Goal: Check status: Check status

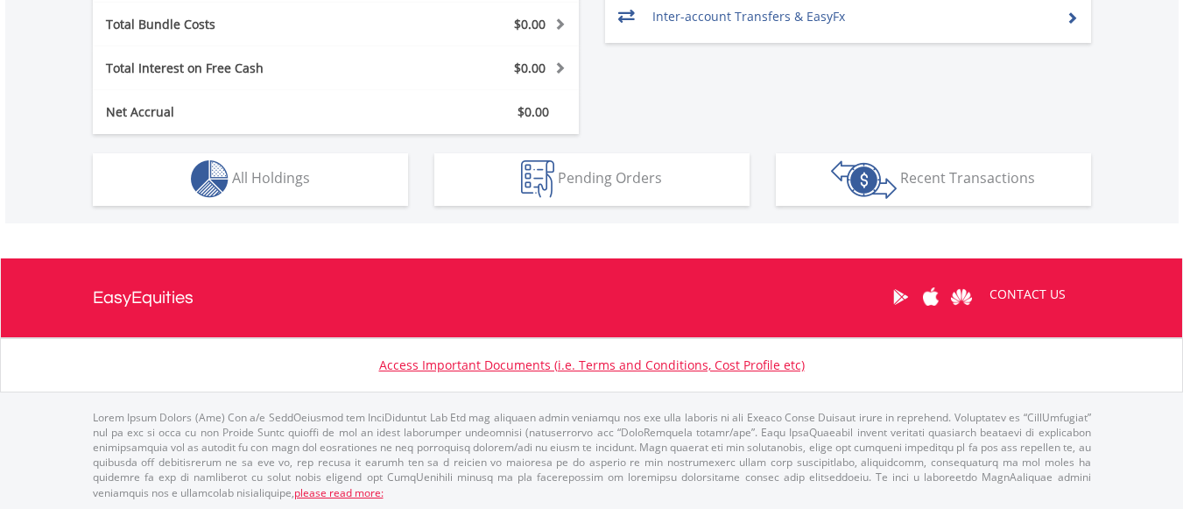
scroll to position [973, 0]
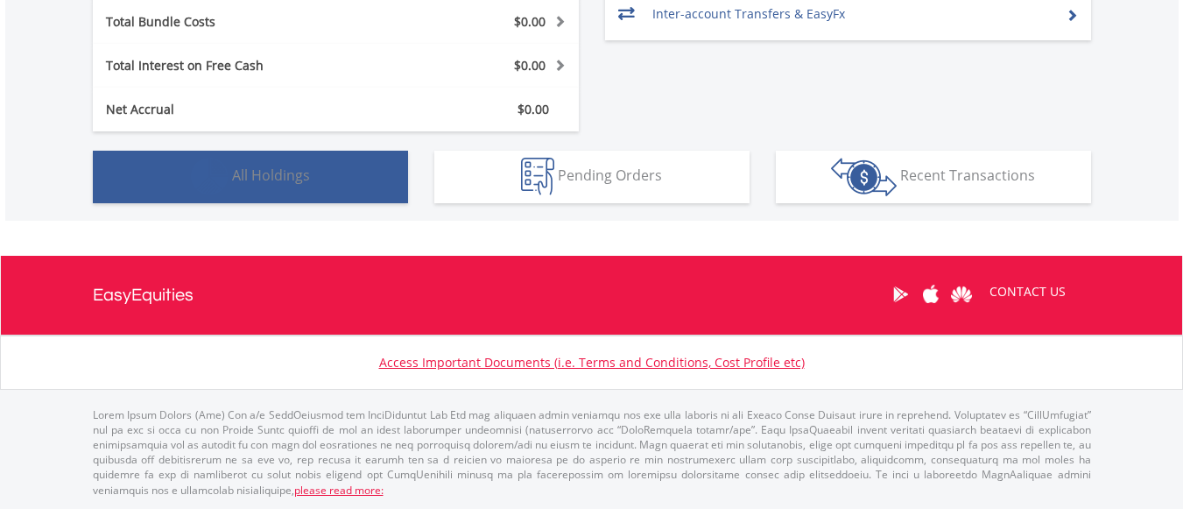
click at [333, 192] on button "Holdings All Holdings" at bounding box center [250, 177] width 315 height 53
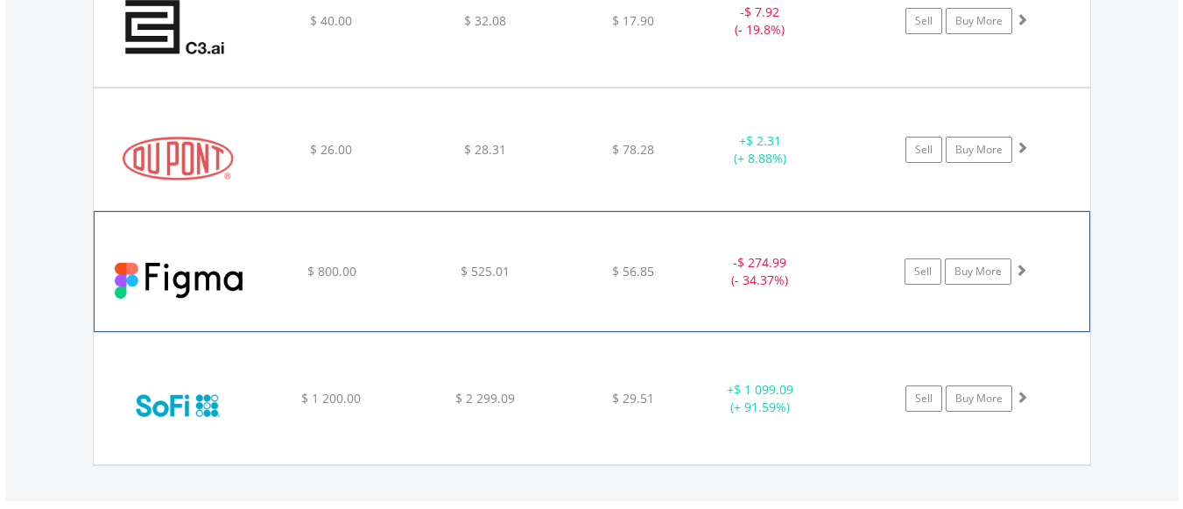
scroll to position [1401, 0]
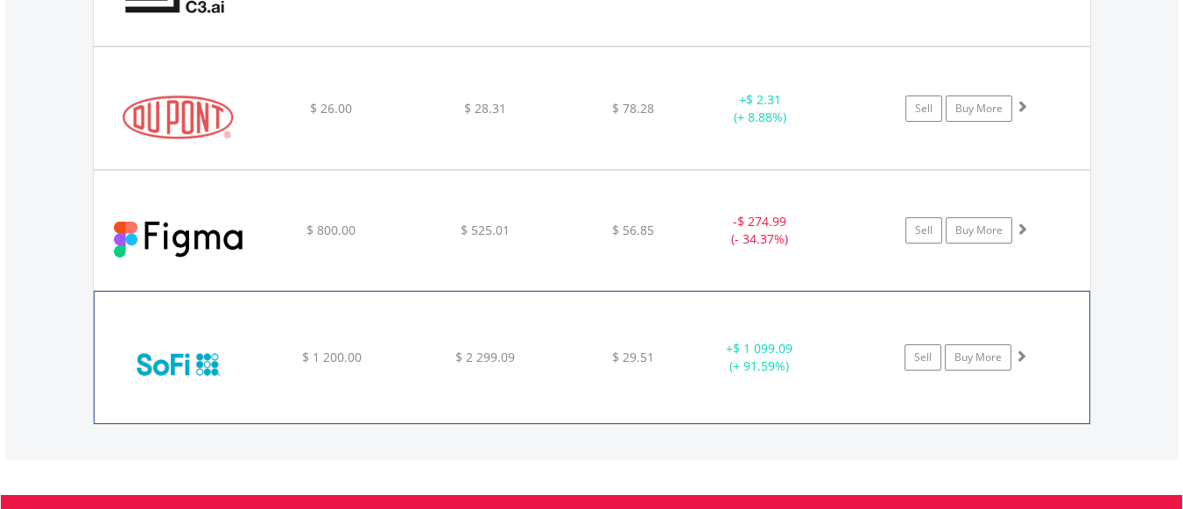
click at [802, 338] on div "﻿ SoFi Technologies $ 1 200.00 $ 2 299.09 $ 29.51 + $ 1 099.09 (+ 91.59%) Sell …" at bounding box center [592, 357] width 995 height 131
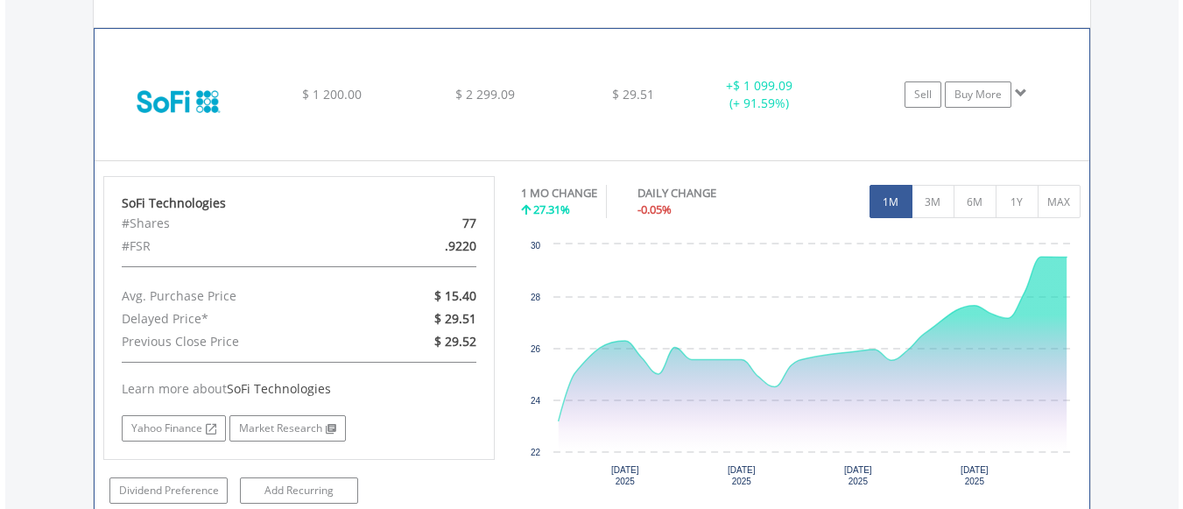
scroll to position [1665, 0]
click at [1022, 90] on span at bounding box center [1021, 92] width 12 height 12
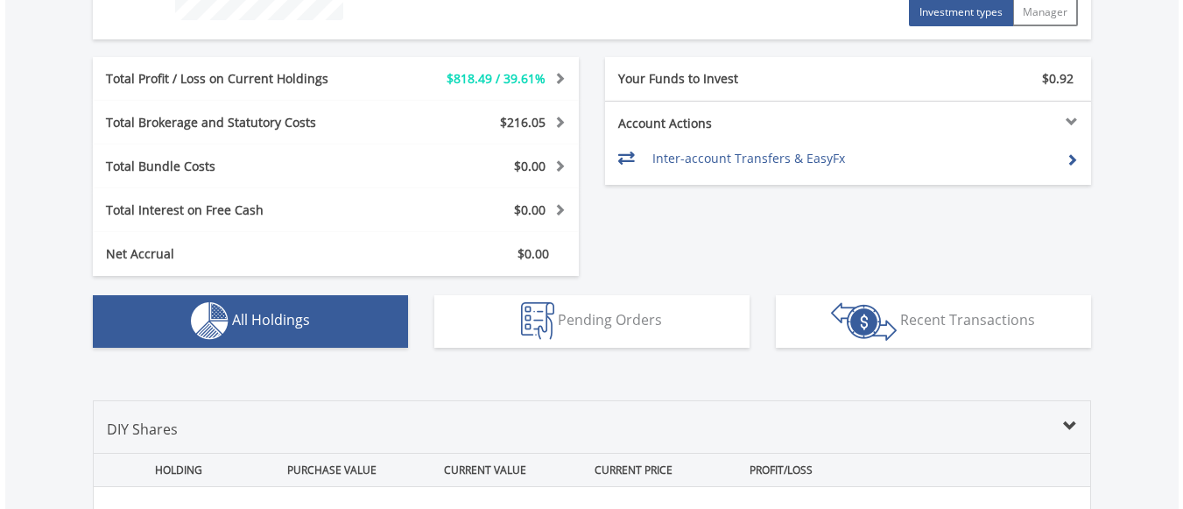
scroll to position [876, 0]
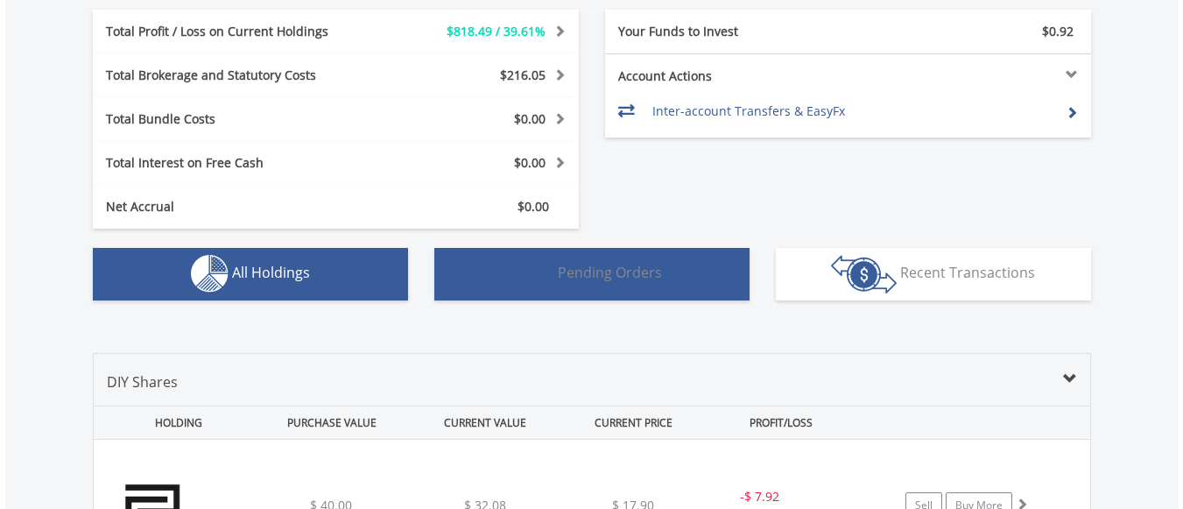
click at [659, 286] on button "Pending Orders Pending Orders" at bounding box center [591, 274] width 315 height 53
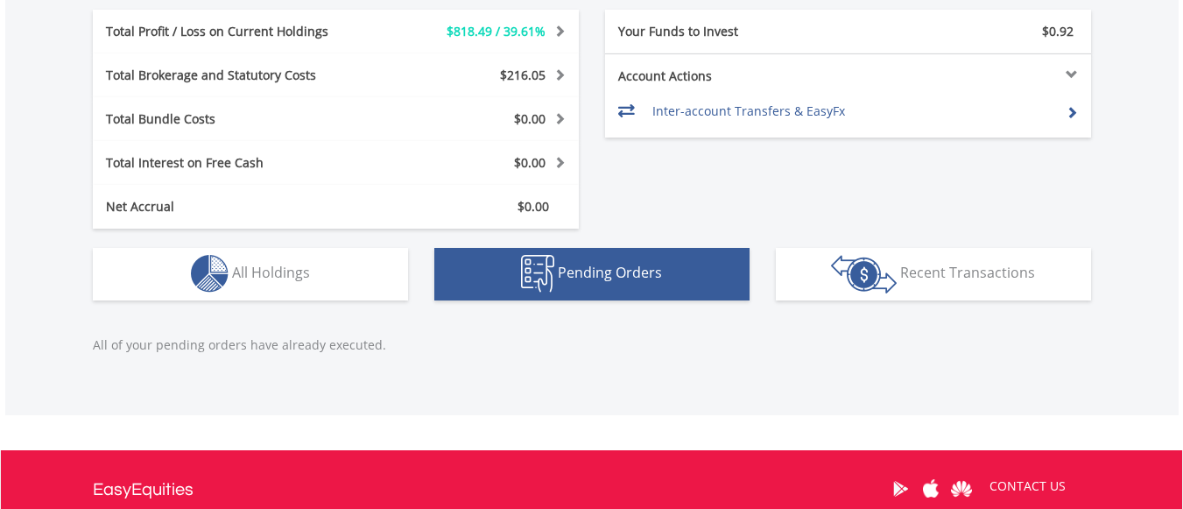
scroll to position [1070, 0]
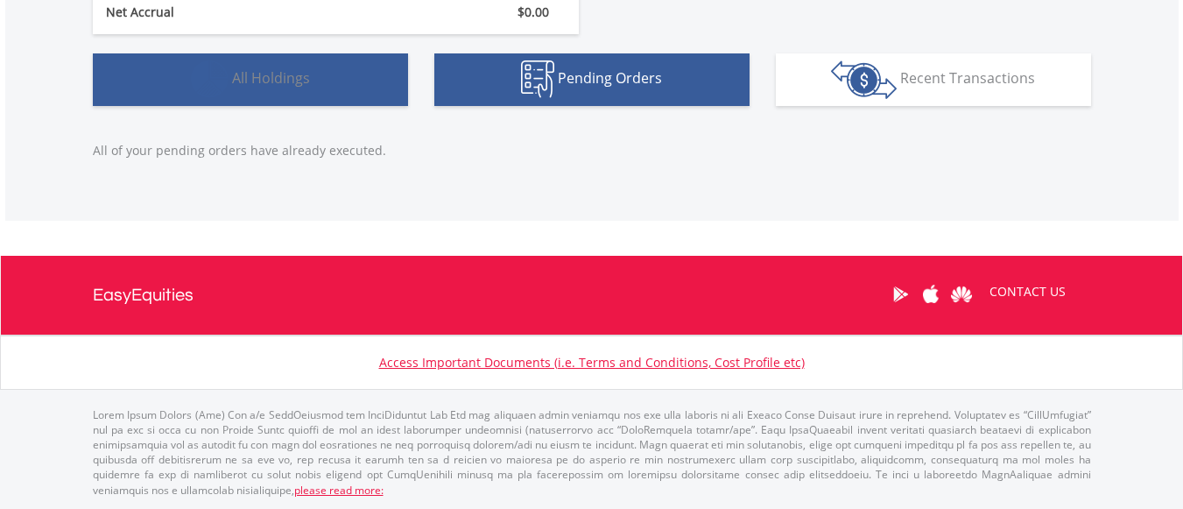
click at [373, 88] on button "Holdings All Holdings" at bounding box center [250, 79] width 315 height 53
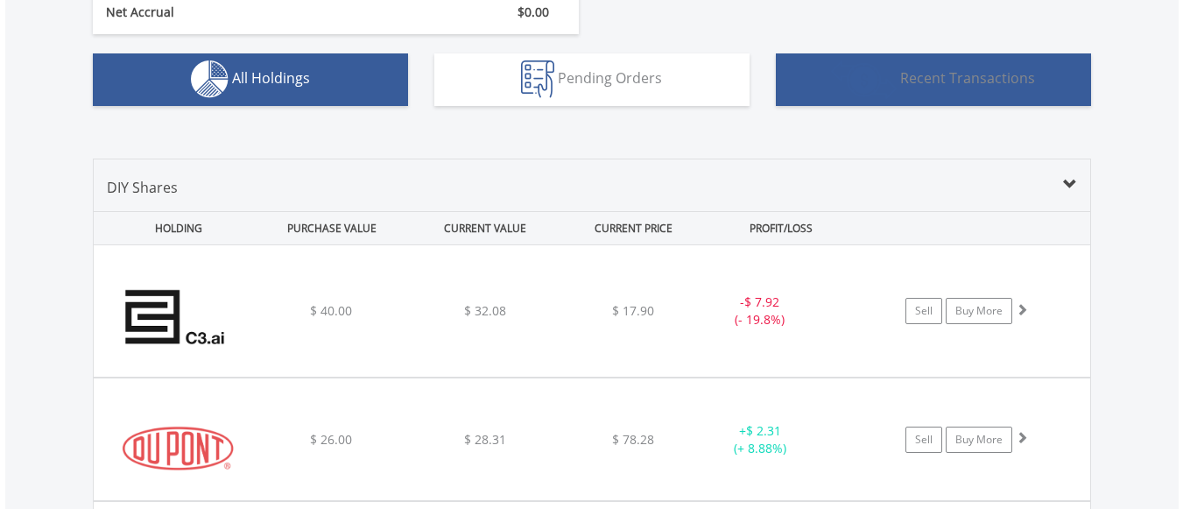
click at [977, 72] on span "Recent Transactions" at bounding box center [967, 77] width 135 height 19
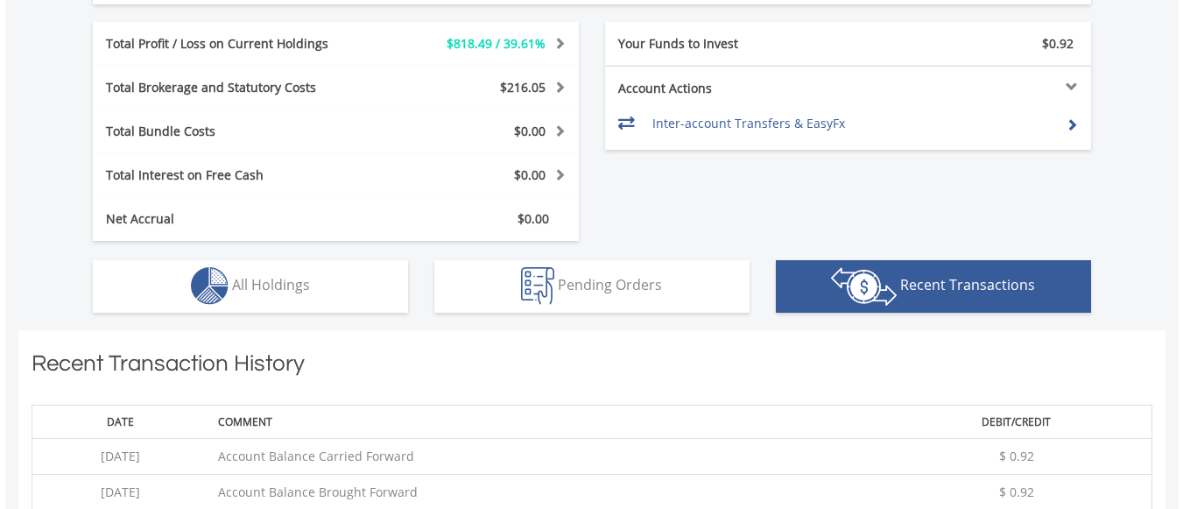
scroll to position [843, 0]
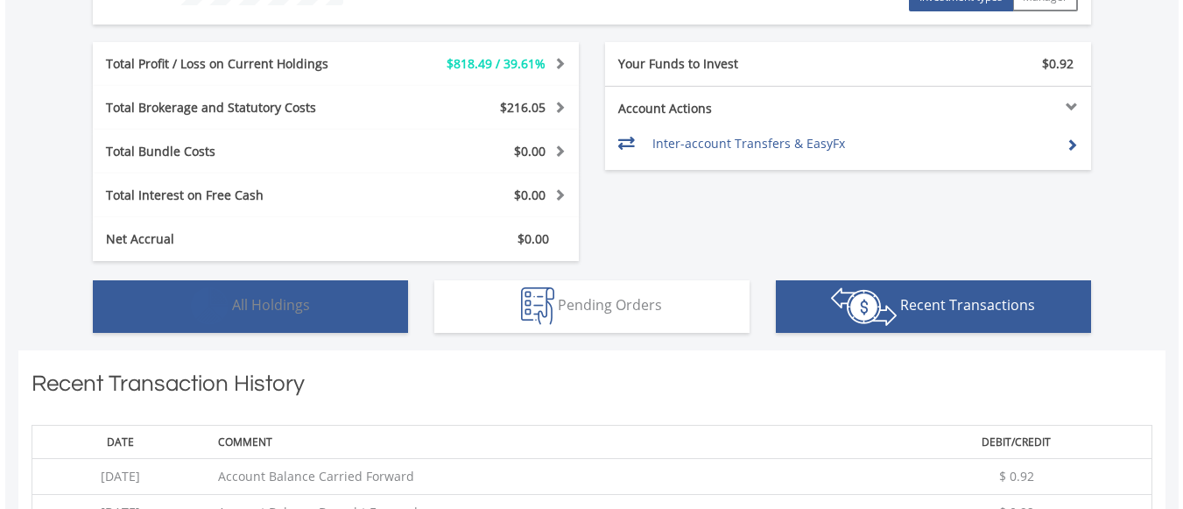
click at [212, 300] on img "button" at bounding box center [210, 306] width 38 height 38
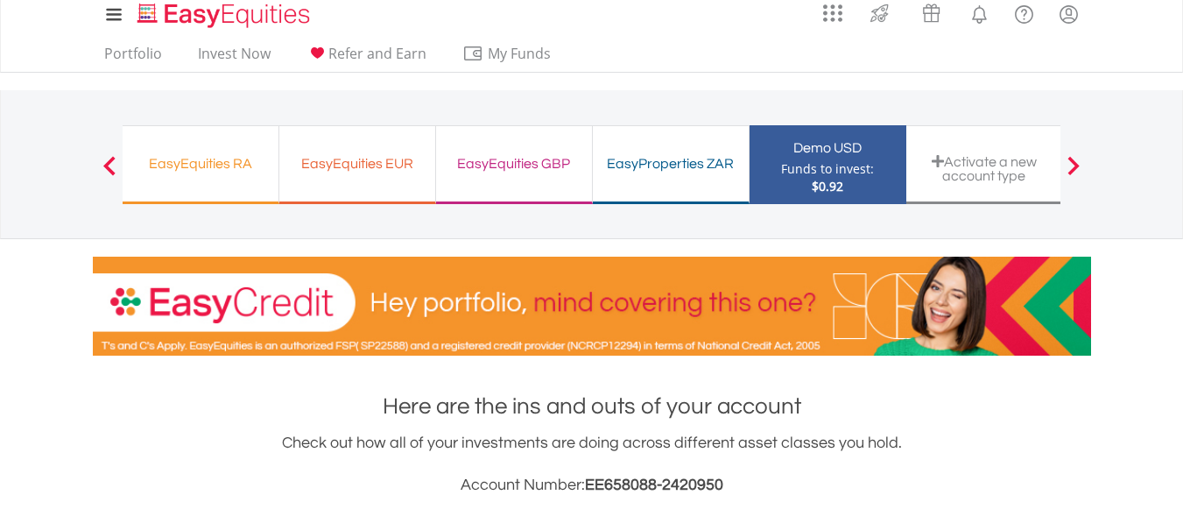
scroll to position [0, 0]
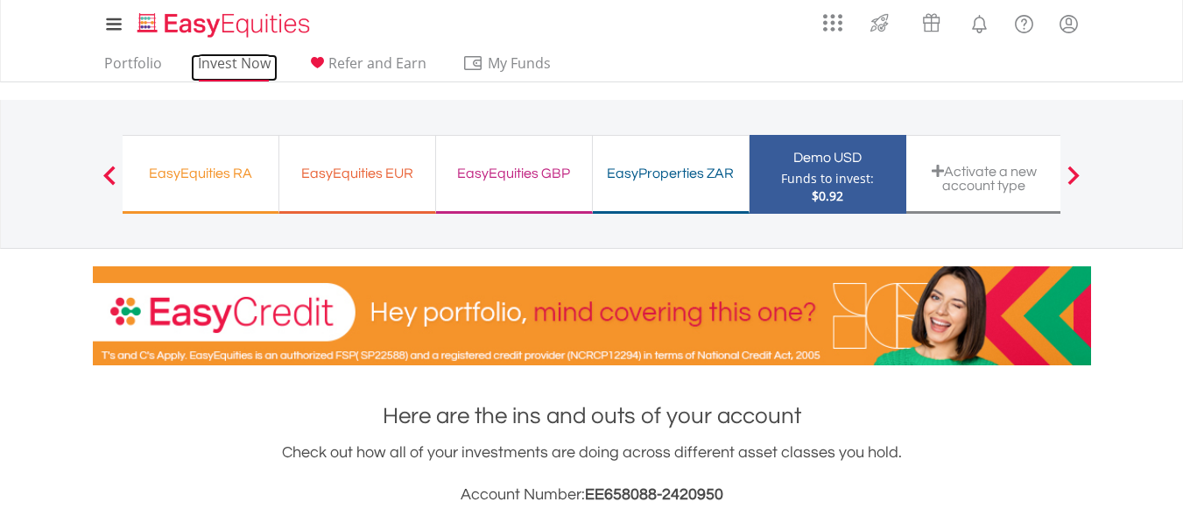
click at [253, 67] on link "Invest Now" at bounding box center [234, 67] width 87 height 27
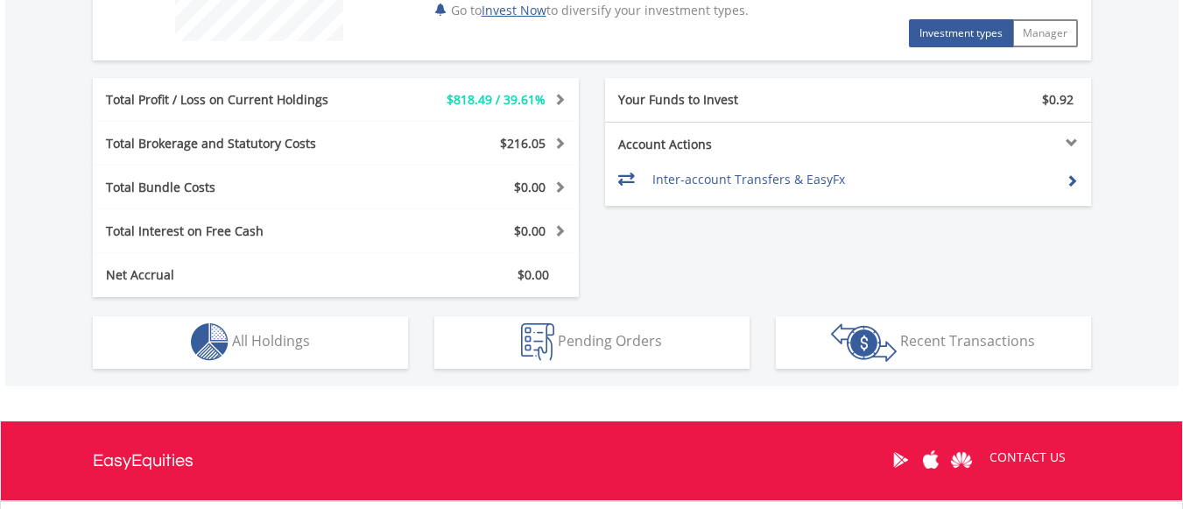
scroll to position [798, 0]
